Goal: Information Seeking & Learning: Check status

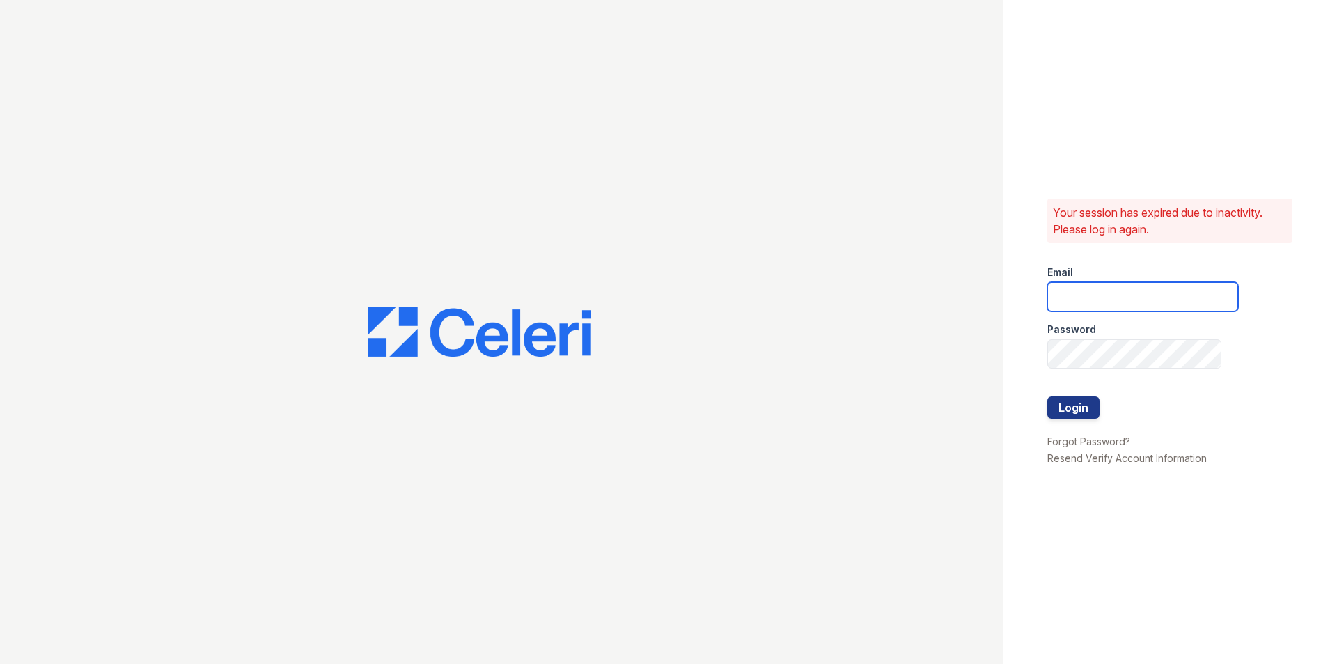
type input "lamirada1@cafmanagement.com"
click at [1087, 421] on div at bounding box center [1142, 425] width 191 height 14
click at [1091, 412] on button "Login" at bounding box center [1073, 407] width 52 height 22
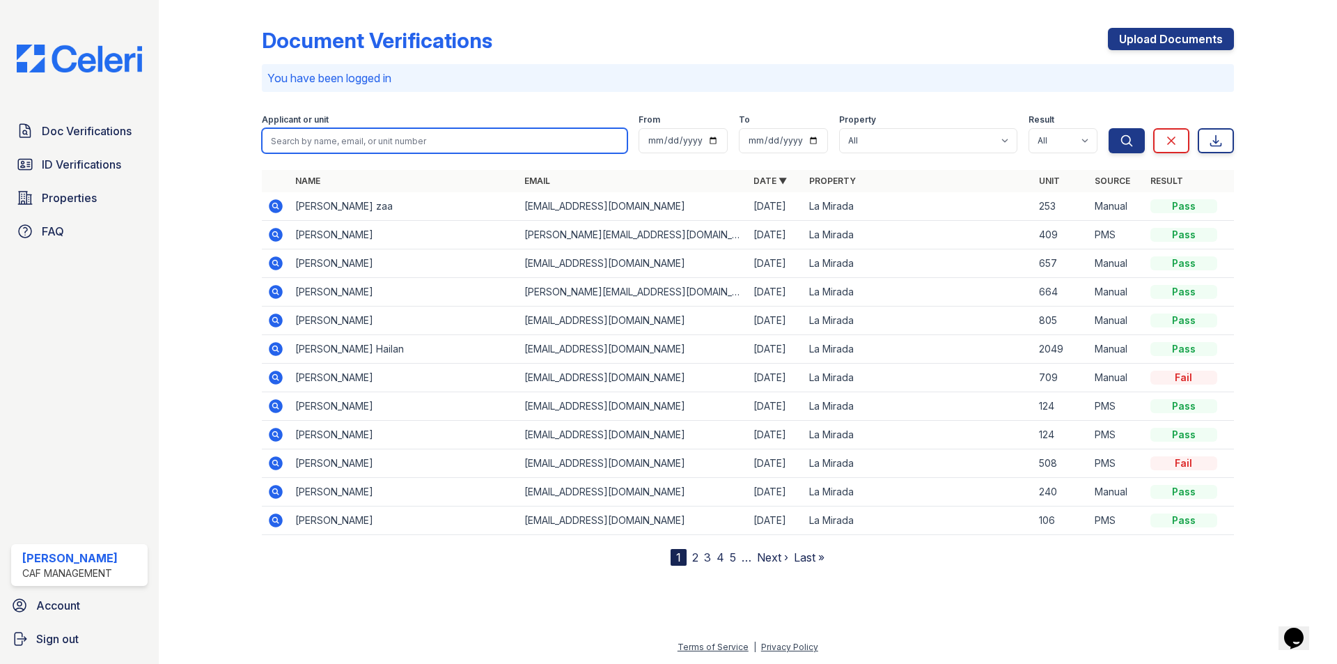
click at [379, 148] on input "search" at bounding box center [445, 140] width 366 height 25
type input "[PERSON_NAME]"
click at [1109, 128] on button "Search" at bounding box center [1127, 140] width 36 height 25
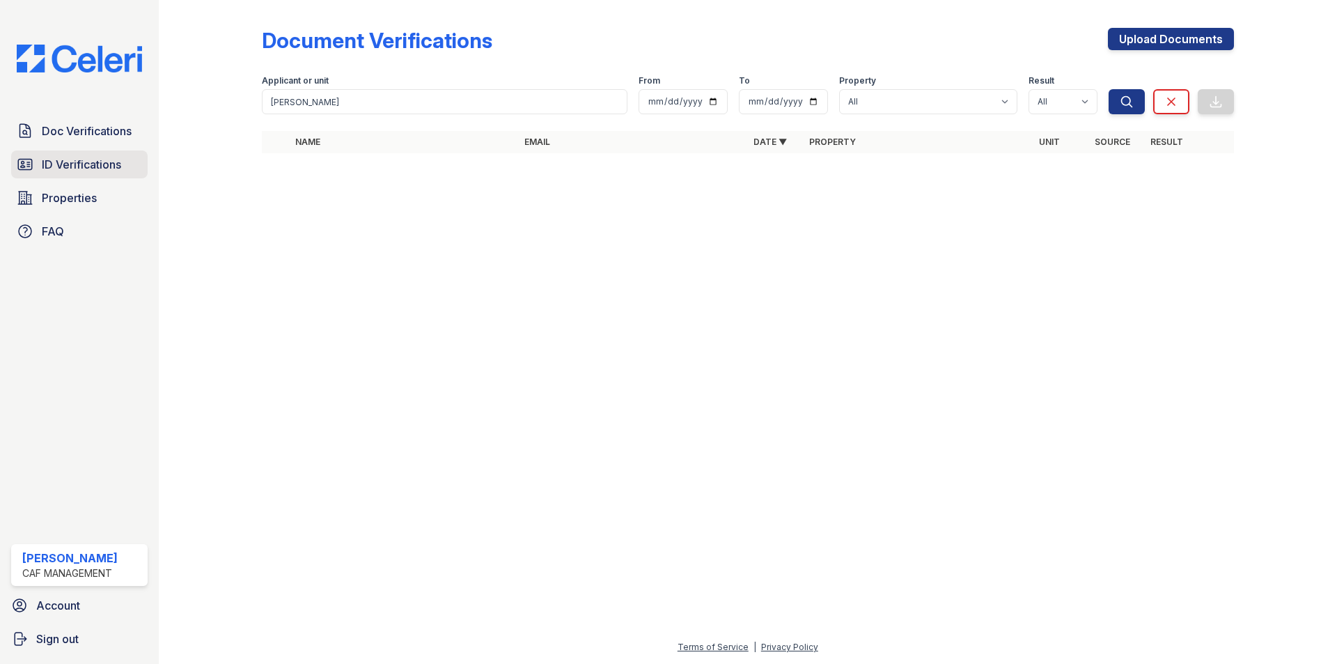
click at [35, 157] on link "ID Verifications" at bounding box center [79, 164] width 136 height 28
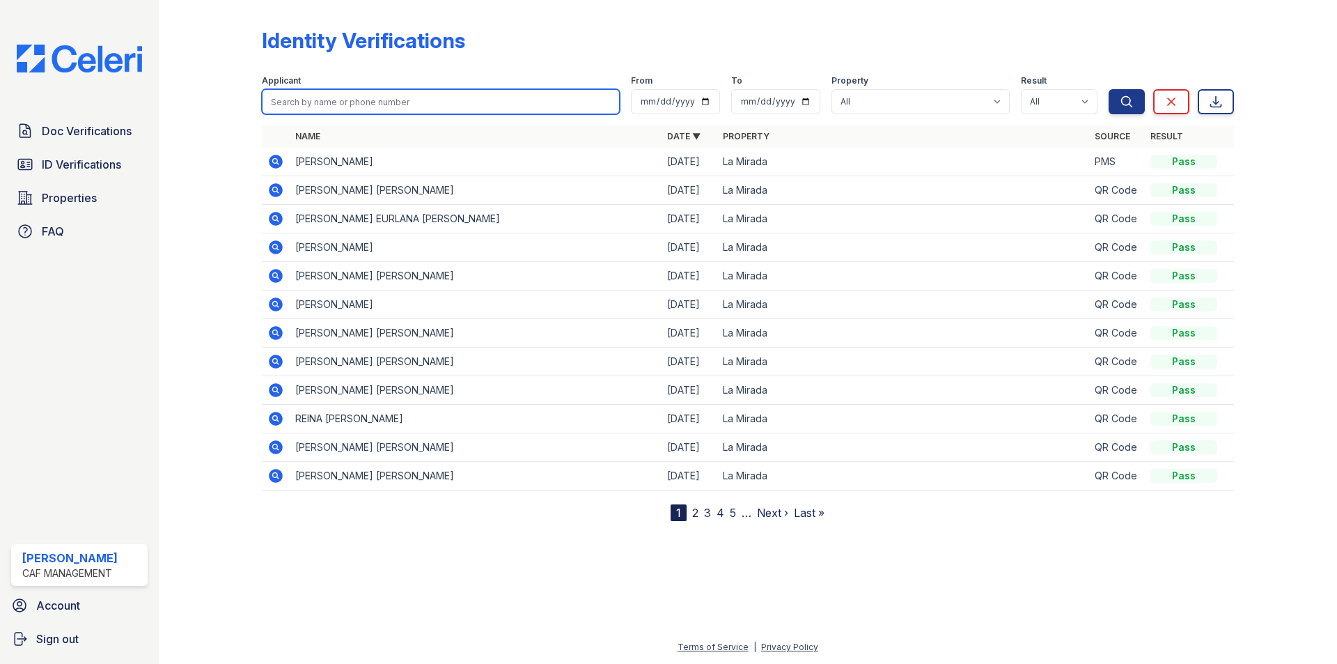
click at [414, 107] on input "search" at bounding box center [441, 101] width 358 height 25
type input "[PERSON_NAME]"
click at [1109, 89] on button "Search" at bounding box center [1127, 101] width 36 height 25
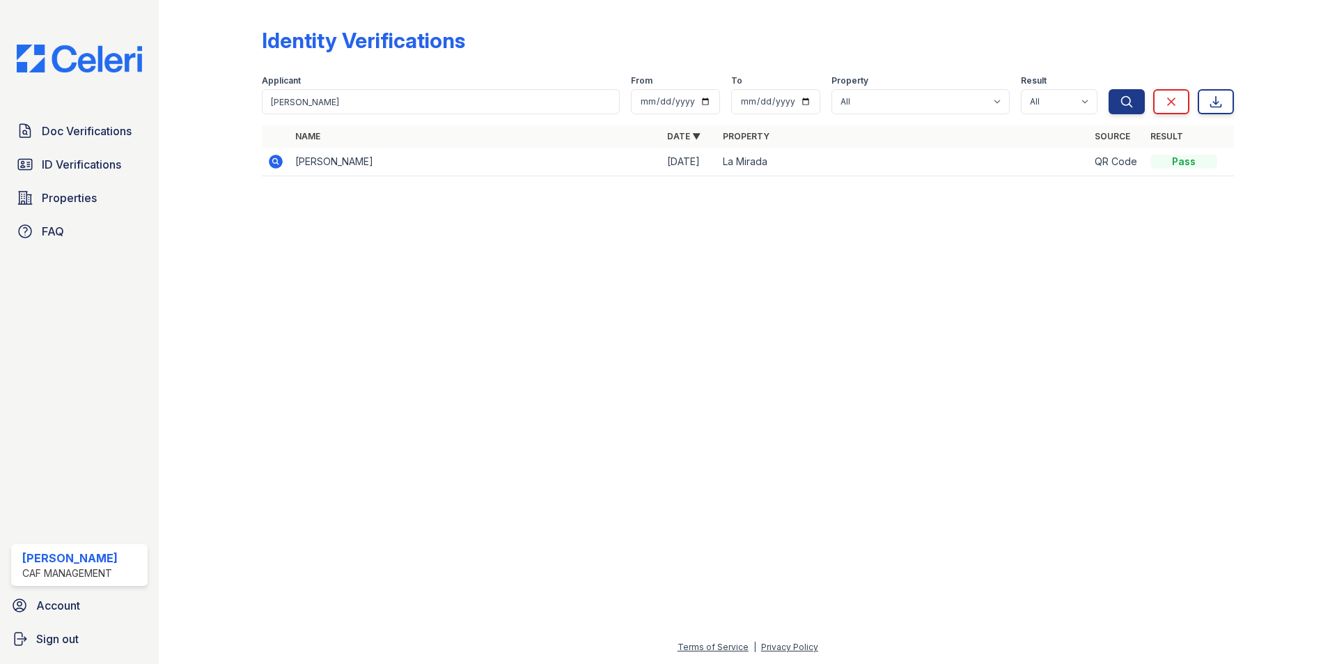
click at [260, 157] on div at bounding box center [221, 98] width 81 height 185
click at [269, 159] on icon at bounding box center [276, 162] width 14 height 14
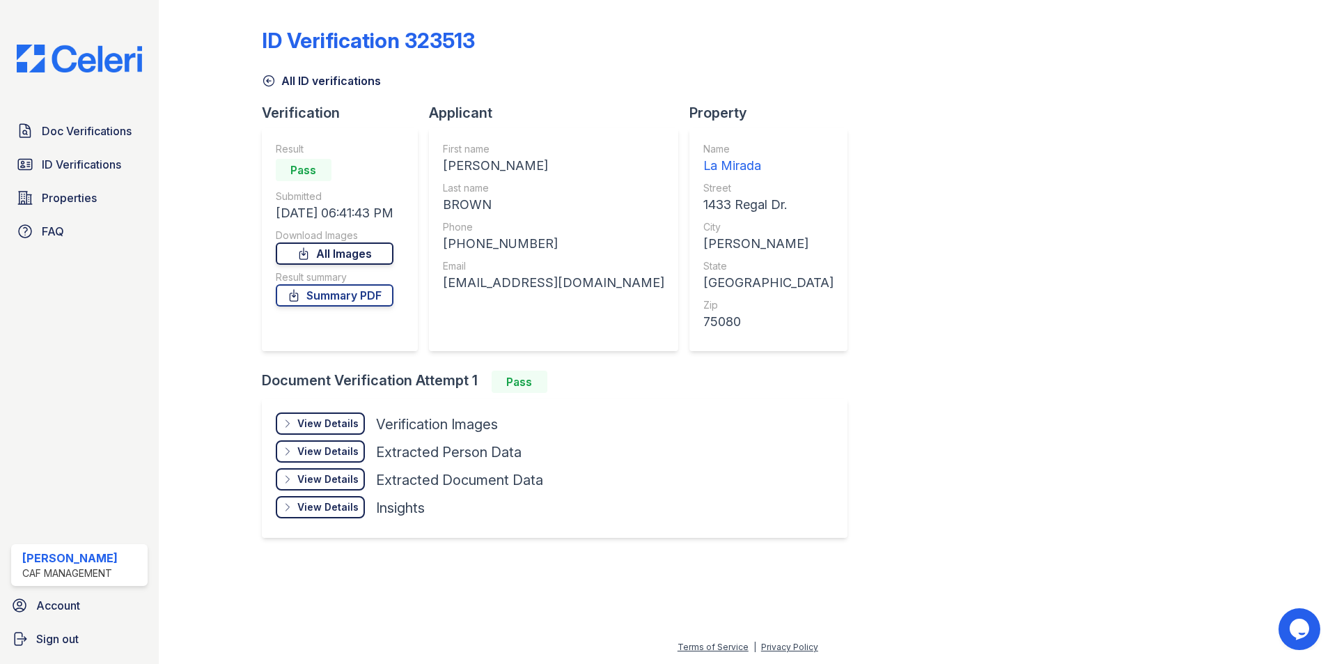
click at [360, 253] on link "All Images" at bounding box center [335, 253] width 118 height 22
click at [478, 68] on div "All ID verifications" at bounding box center [748, 76] width 972 height 25
